Goal: Navigation & Orientation: Find specific page/section

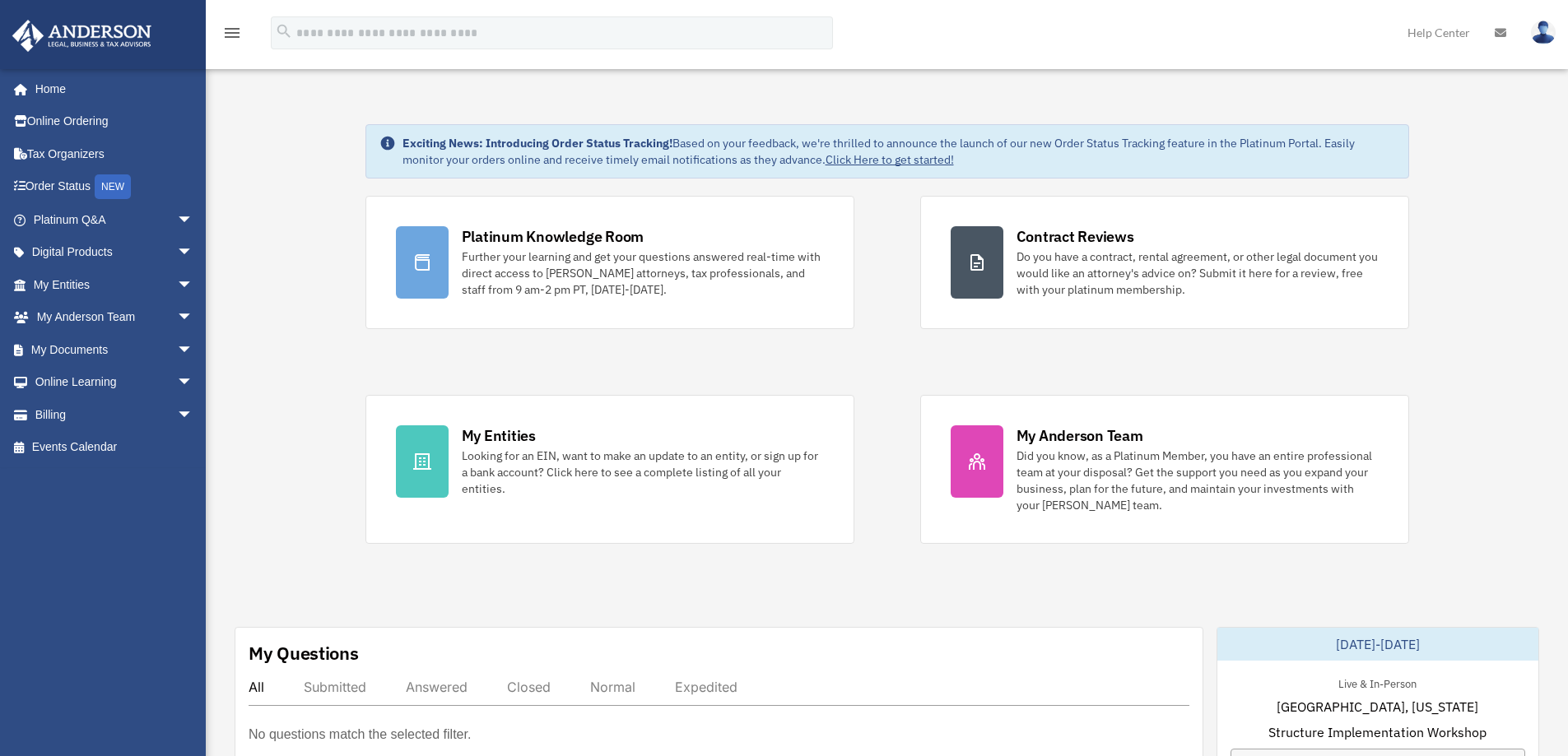
click at [177, 379] on span "arrow_drop_down" at bounding box center [193, 383] width 33 height 34
click at [177, 311] on span "arrow_drop_down" at bounding box center [193, 318] width 33 height 34
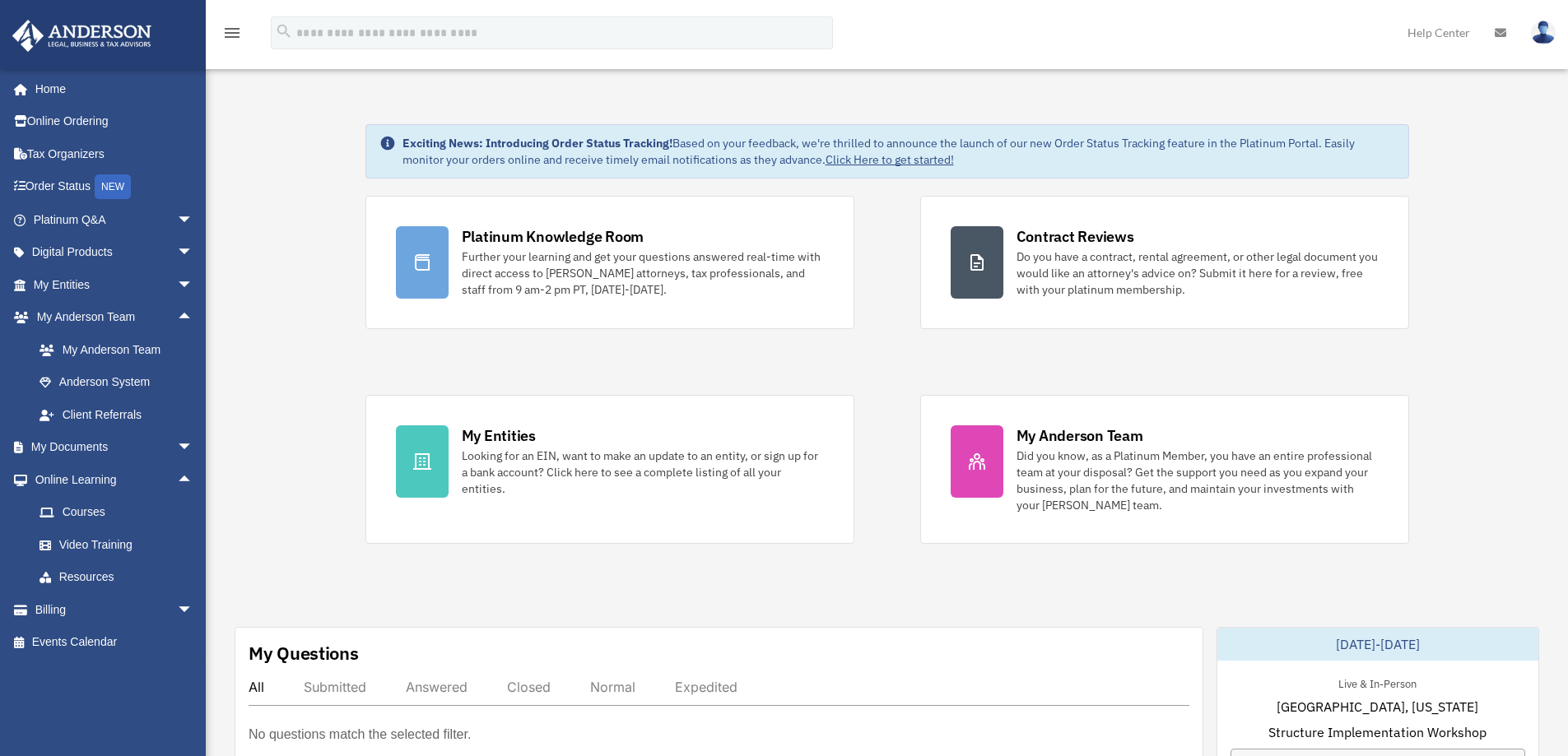
click at [177, 443] on span "arrow_drop_down" at bounding box center [193, 448] width 33 height 34
click at [85, 542] on link "Forms Library" at bounding box center [121, 545] width 195 height 33
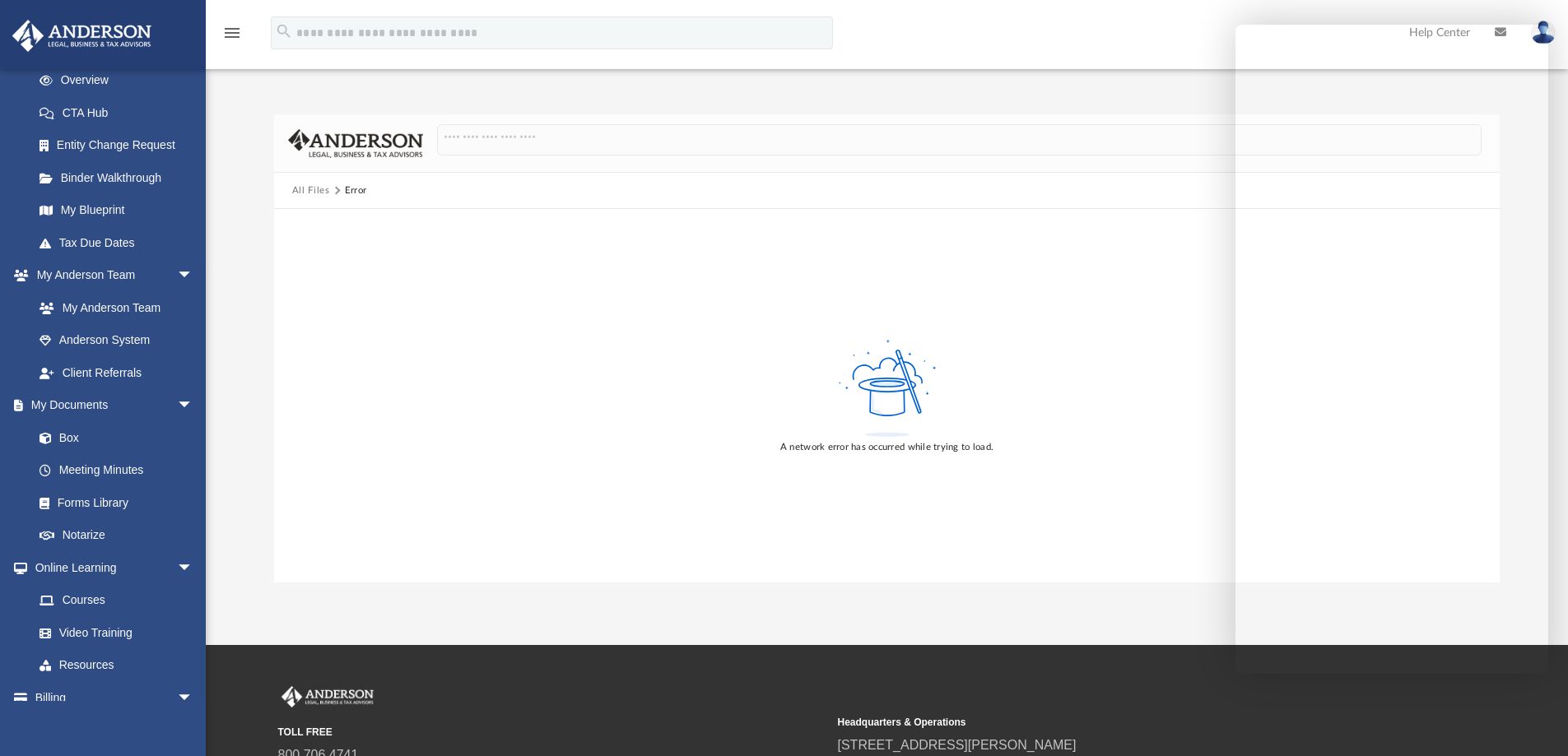
scroll to position [286, 0]
